Goal: Navigation & Orientation: Find specific page/section

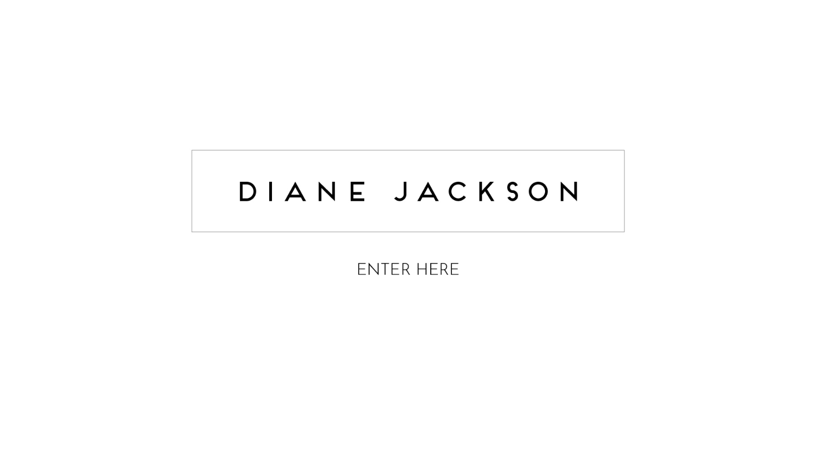
click at [378, 266] on img at bounding box center [408, 215] width 444 height 177
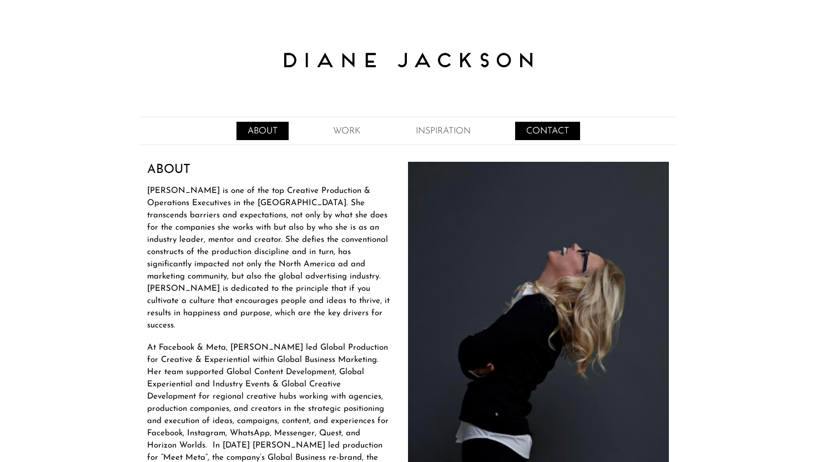
click at [549, 129] on link "CONTACT" at bounding box center [547, 131] width 65 height 18
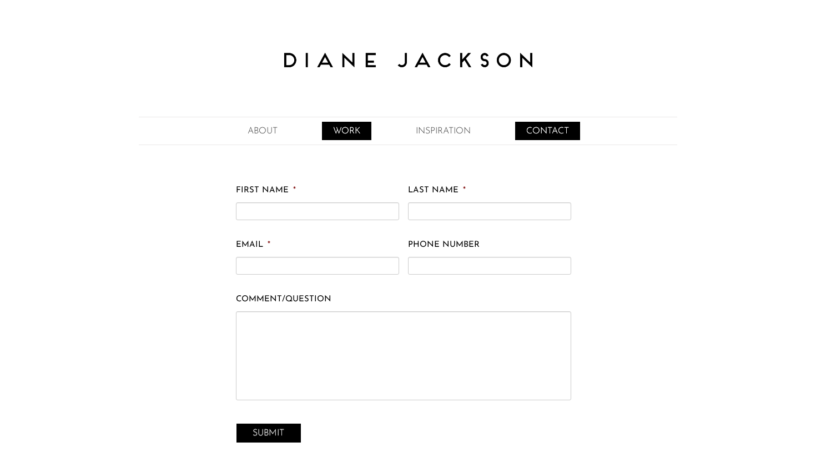
click at [352, 127] on link "WORK" at bounding box center [346, 131] width 49 height 18
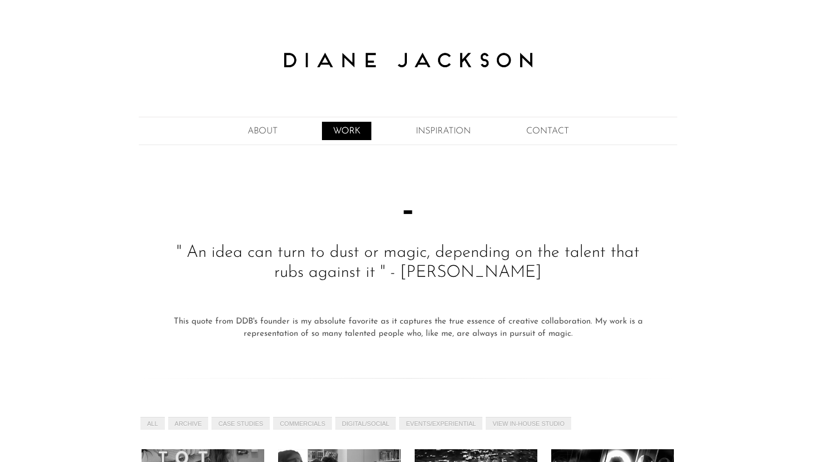
click at [362, 129] on link "WORK" at bounding box center [346, 131] width 49 height 18
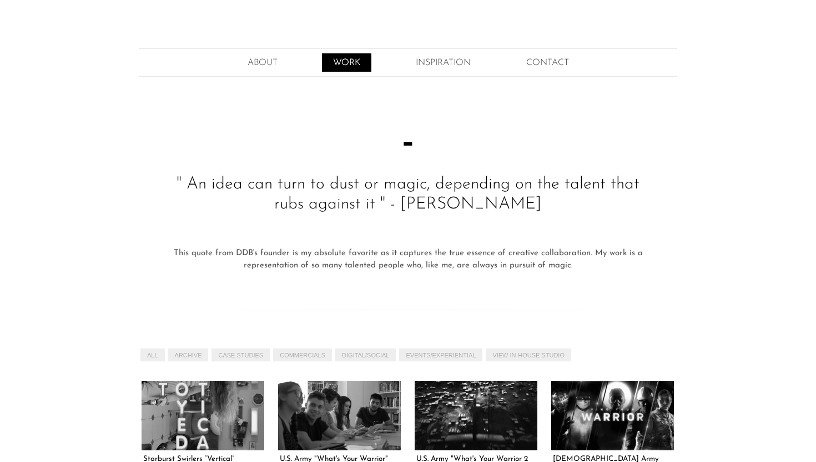
scroll to position [69, 0]
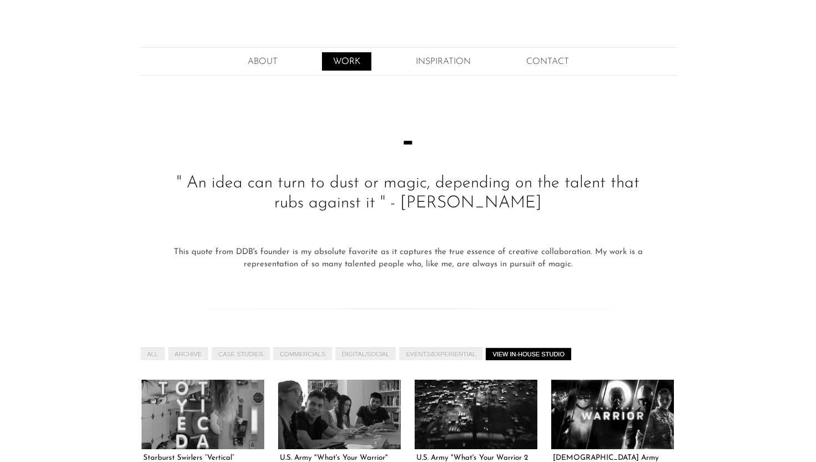
click at [540, 350] on link "View In-House Studio" at bounding box center [529, 353] width 86 height 13
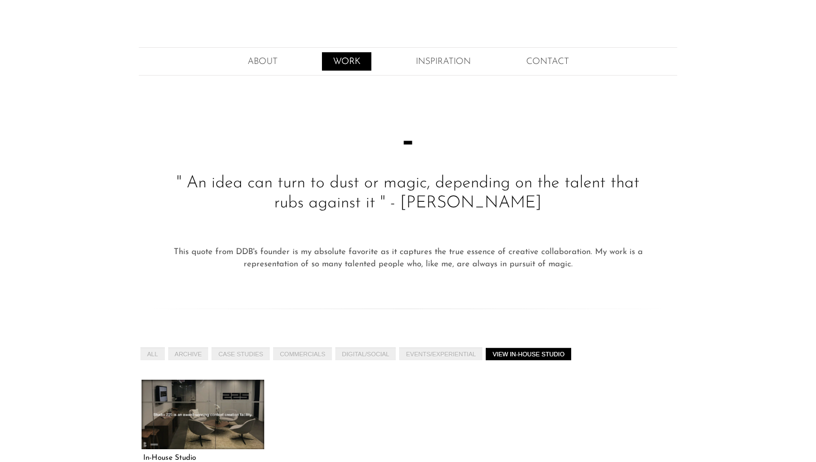
click at [230, 410] on link at bounding box center [203, 413] width 123 height 69
